Goal: Information Seeking & Learning: Learn about a topic

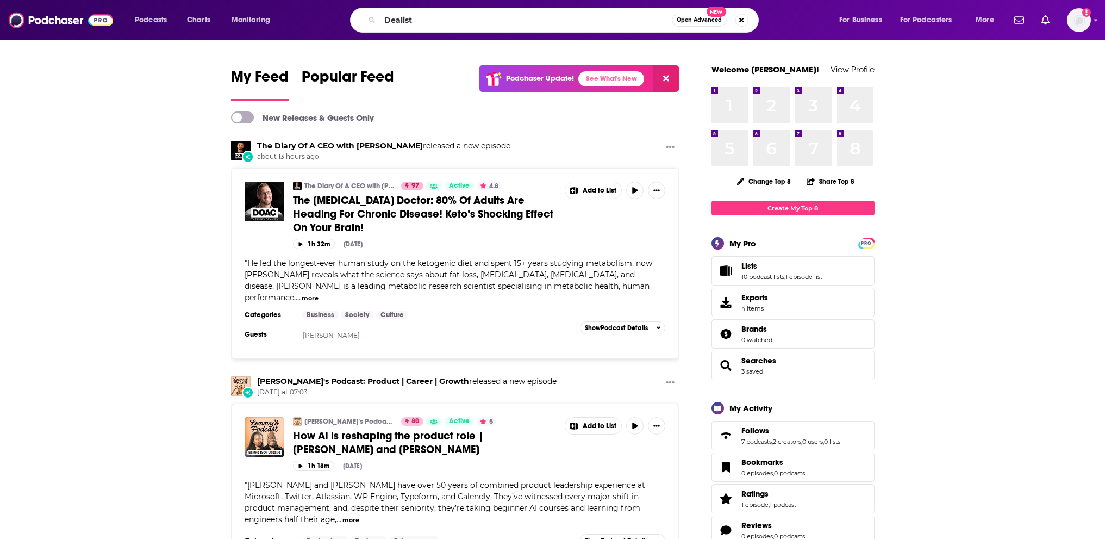
type input "Dealist"
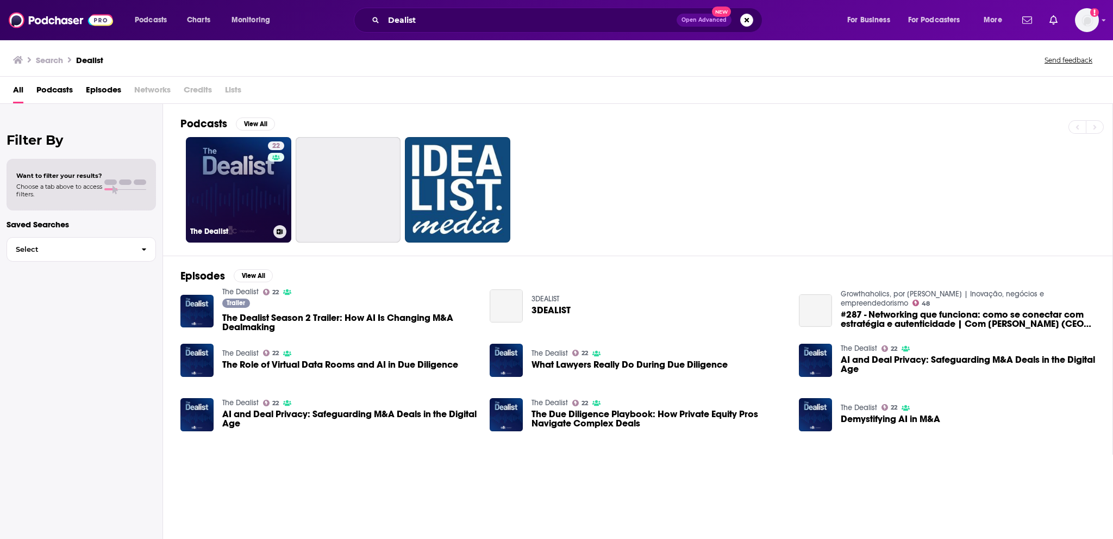
click at [228, 192] on link "22 The Dealist" at bounding box center [238, 189] width 105 height 105
